Goal: Find specific page/section

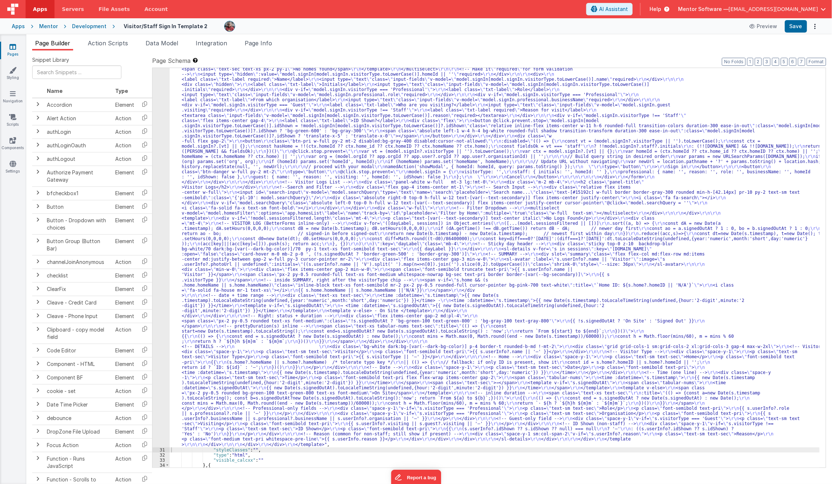
scroll to position [537, 0]
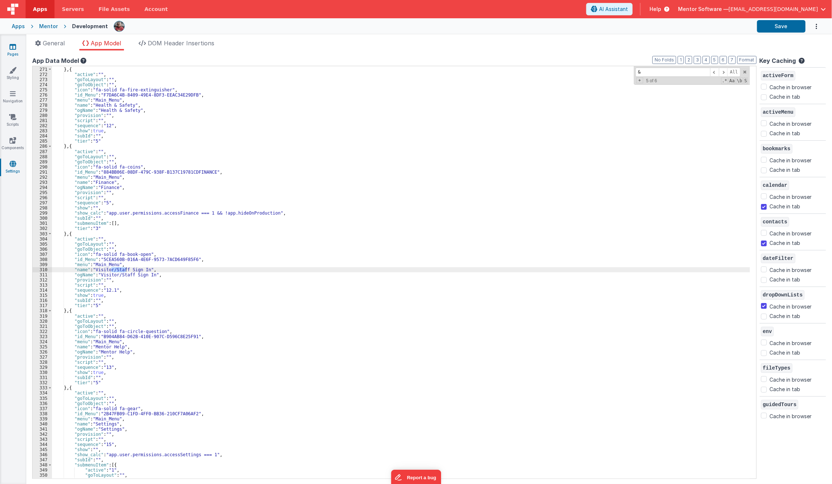
click at [12, 53] on link "Pages" at bounding box center [13, 50] width 26 height 15
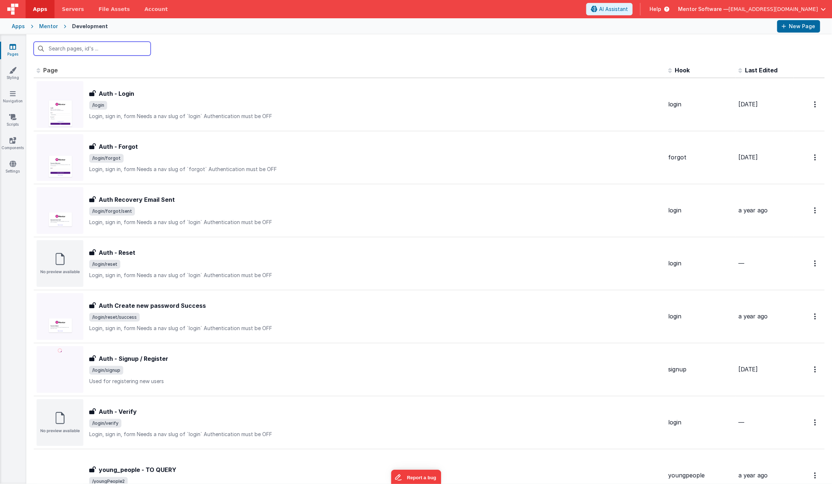
click at [96, 49] on input "text" at bounding box center [92, 49] width 117 height 14
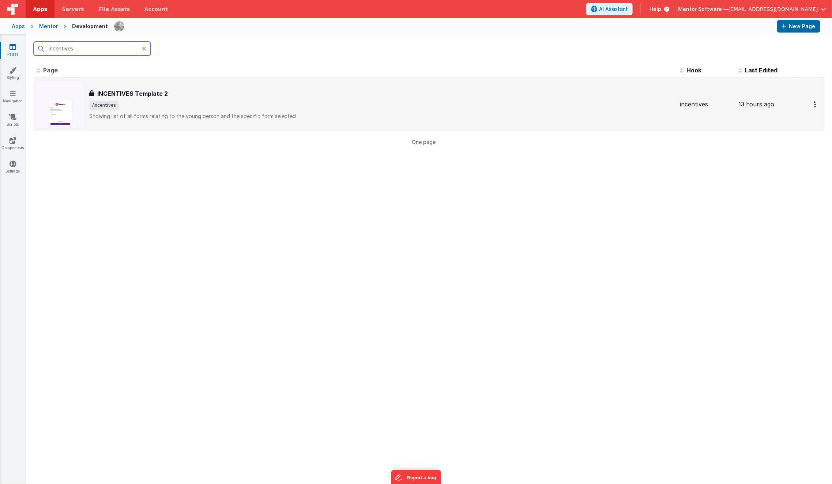
type input "incentives"
click at [172, 109] on div "INCENTIVES Template 2 INCENTIVES Template 2 /incentives Showing list of all for…" at bounding box center [381, 104] width 585 height 31
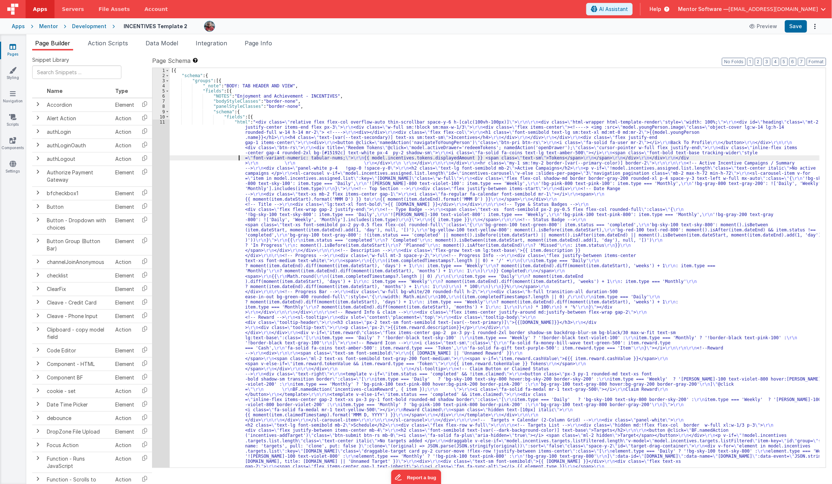
click at [194, 156] on div "[{ "schema" : { "groups" : [{ "_note" : "BODY: TAB HEADER AND VIEW" , "fields" …" at bounding box center [495, 492] width 650 height 848
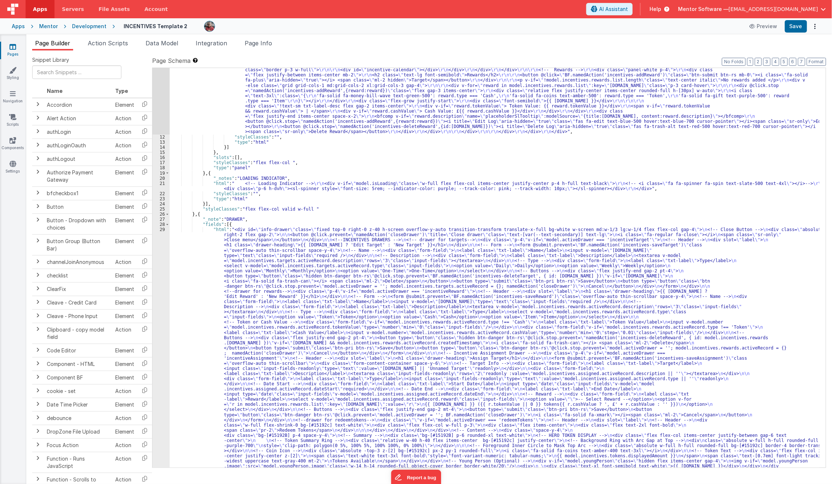
scroll to position [427, 0]
click at [212, 95] on div ""html" : "<div class= \" relative flex flex-col overflow-auto thin-scrollbar sp…" at bounding box center [495, 255] width 650 height 1126
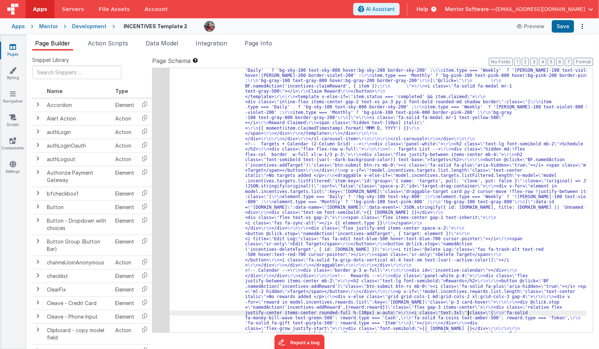
scroll to position [500, 0]
drag, startPoint x: 528, startPoint y: 5, endPoint x: 419, endPoint y: 147, distance: 178.5
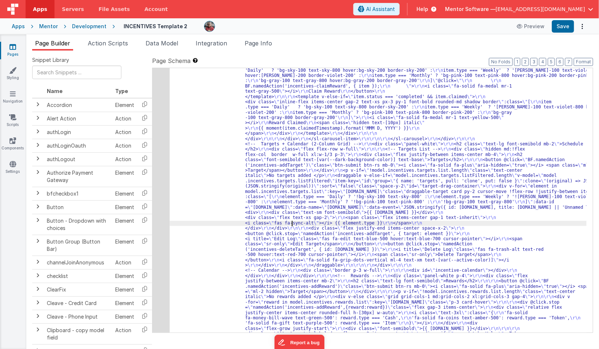
drag, startPoint x: 419, startPoint y: 147, endPoint x: 293, endPoint y: 225, distance: 148.6
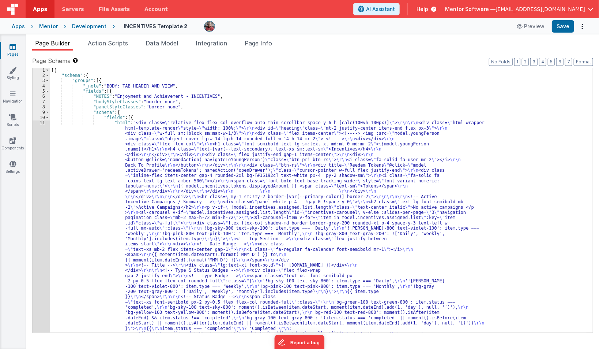
scroll to position [1, 0]
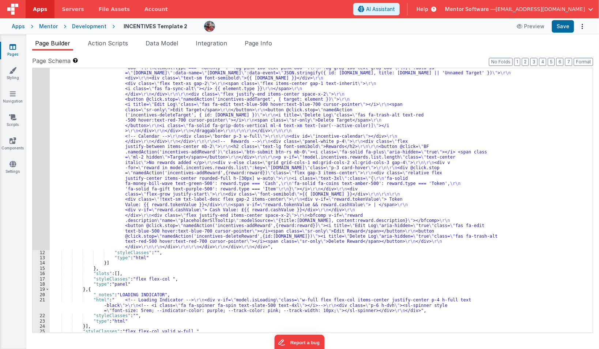
scroll to position [635, 0]
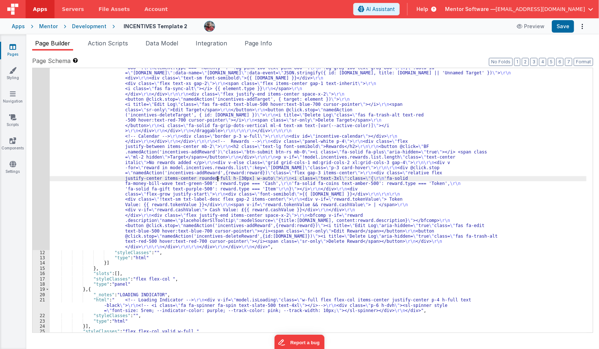
click at [218, 179] on div ""html" : "<div class= \" relative flex flex-col overflow-auto thin-scrollbar sp…" at bounding box center [318, 3] width 537 height 1034
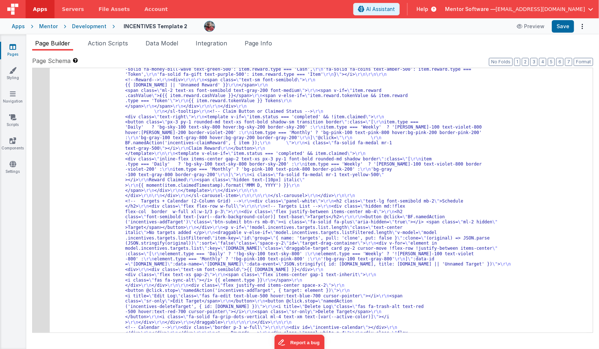
scroll to position [441, 0]
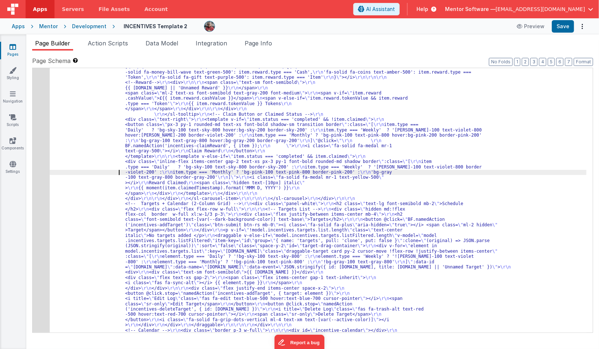
click at [35, 184] on div "11" at bounding box center [41, 62] width 17 height 764
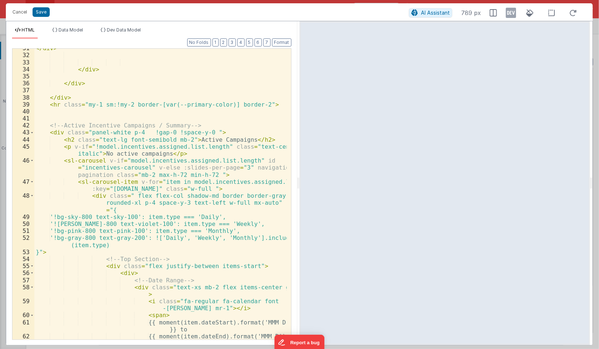
scroll to position [294, 0]
